Goal: Navigation & Orientation: Find specific page/section

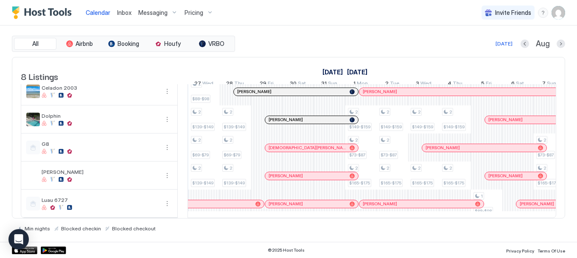
click at [335, 179] on div at bounding box center [338, 175] width 7 height 7
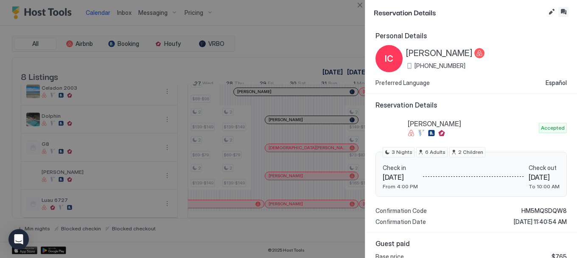
click at [564, 12] on button "Inbox" at bounding box center [564, 12] width 10 height 10
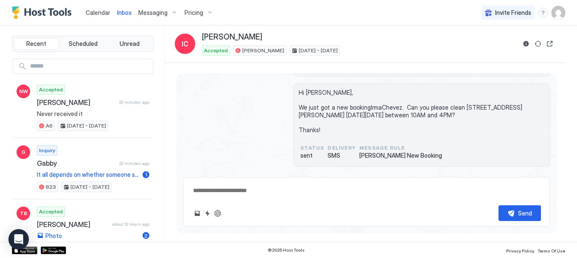
scroll to position [265, 0]
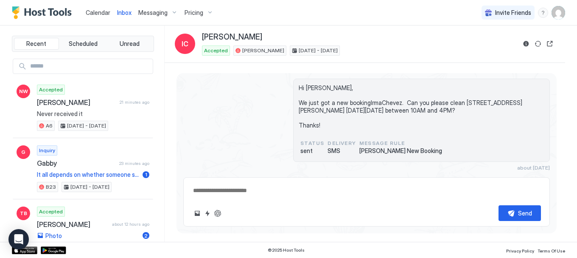
click at [95, 14] on span "Calendar" at bounding box center [98, 12] width 25 height 7
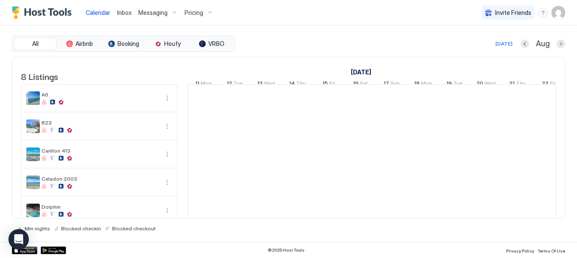
scroll to position [0, 472]
